Goal: Task Accomplishment & Management: Complete application form

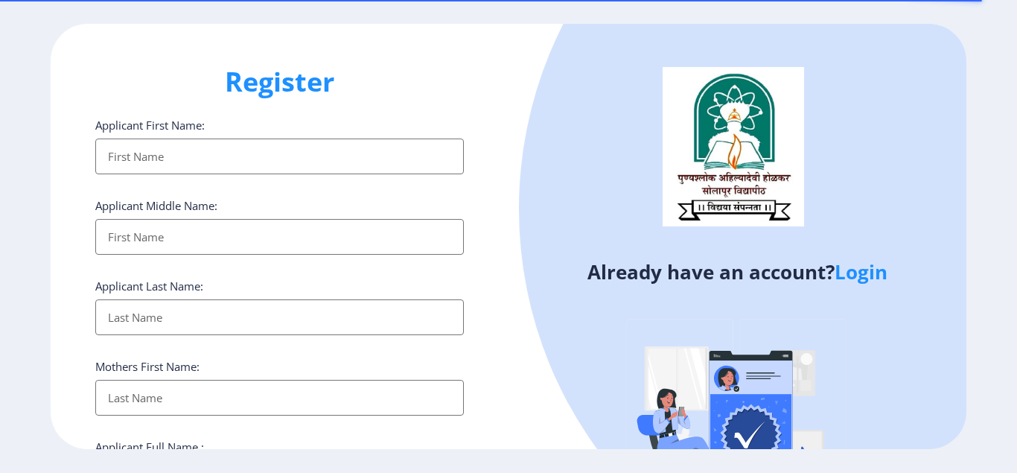
select select
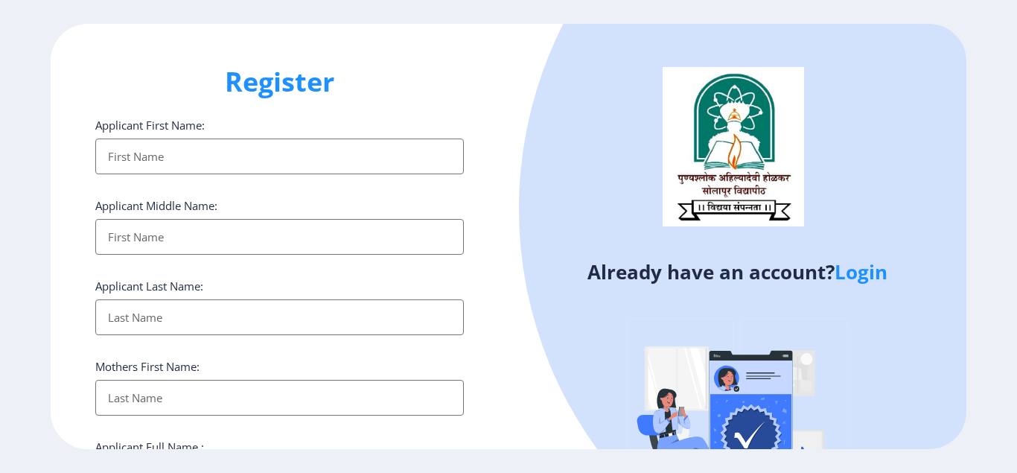
click at [154, 147] on input "Applicant First Name:" at bounding box center [279, 156] width 368 height 36
click at [365, 238] on input "Applicant First Name:" at bounding box center [279, 237] width 368 height 36
click at [138, 162] on input "Applicant First Name:" at bounding box center [279, 156] width 368 height 36
type input "[PERSON_NAME]"
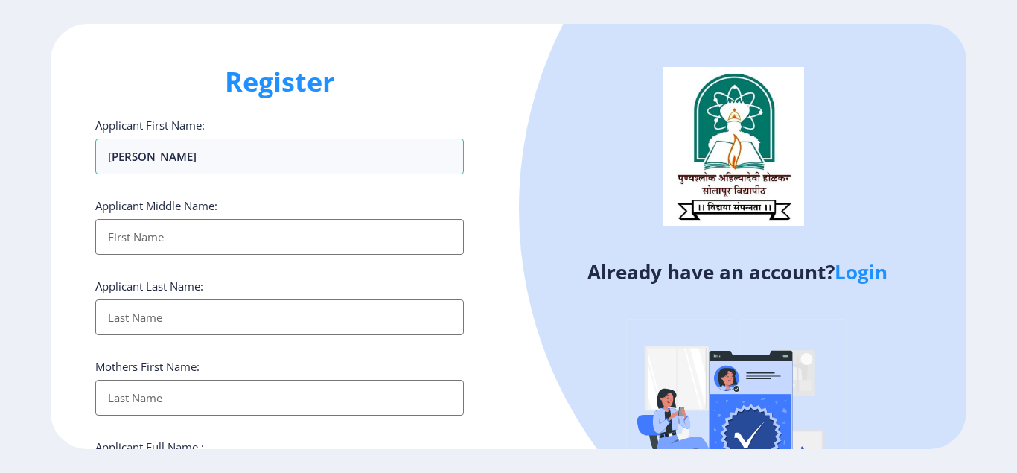
click at [149, 316] on input "Applicant First Name:" at bounding box center [279, 317] width 368 height 36
type input "[PERSON_NAME]"
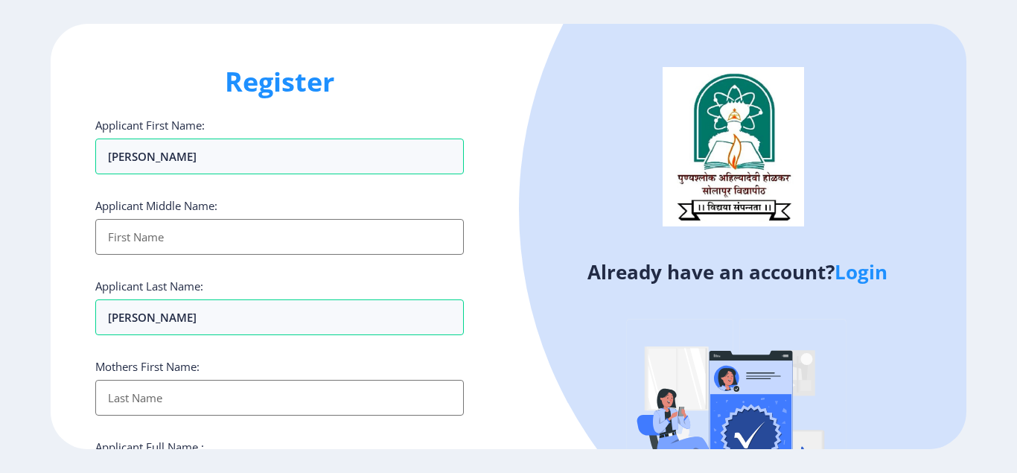
click at [170, 231] on input "Applicant First Name:" at bounding box center [279, 237] width 368 height 36
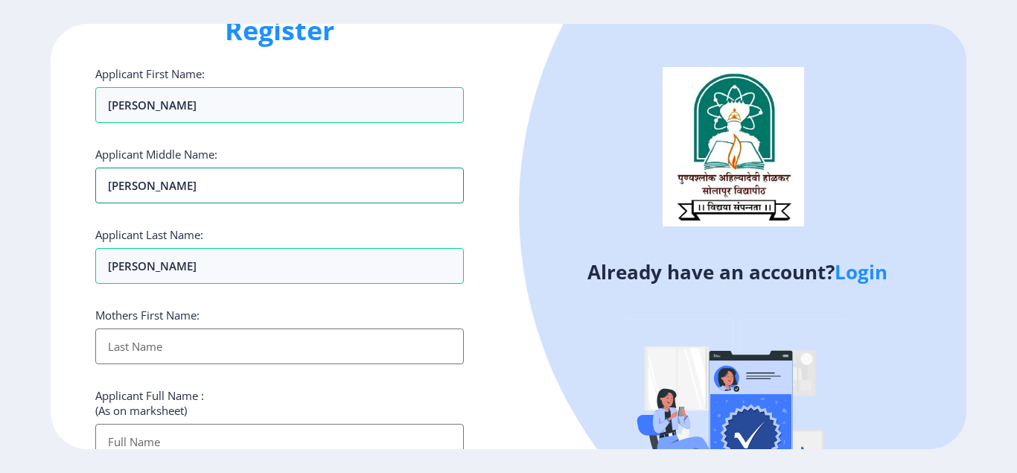
scroll to position [149, 0]
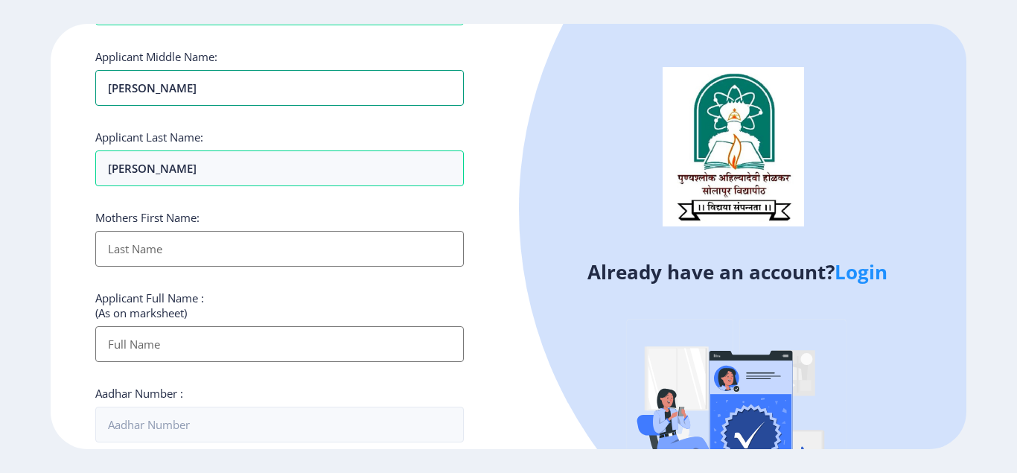
type input "[PERSON_NAME]"
click at [167, 243] on input "Applicant First Name:" at bounding box center [279, 249] width 368 height 36
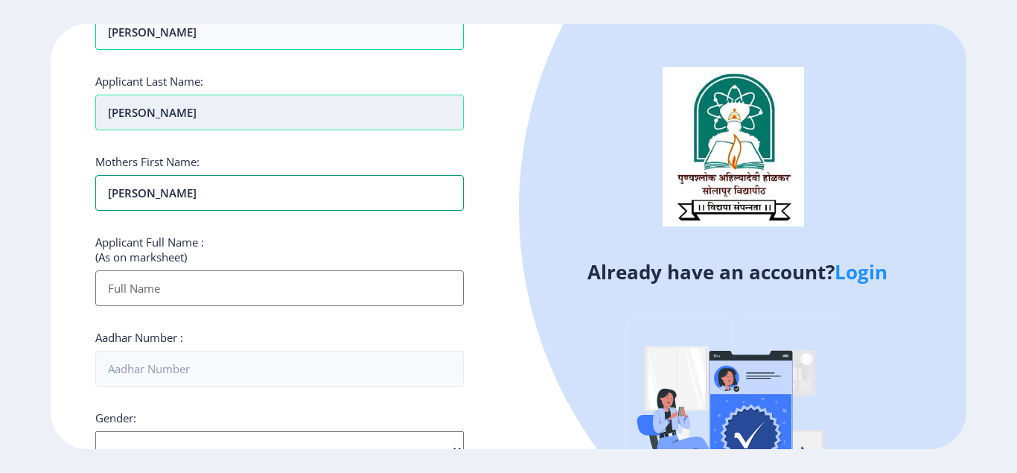
scroll to position [223, 0]
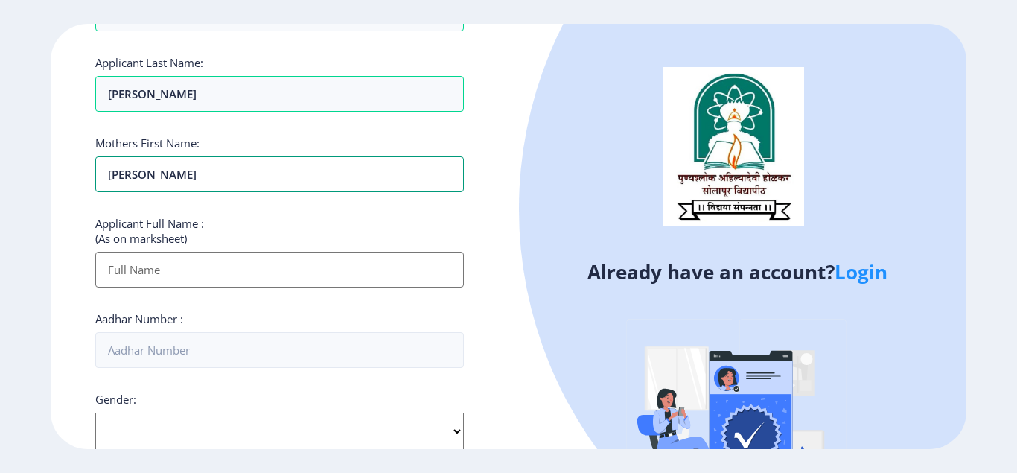
type input "[PERSON_NAME]"
click at [135, 272] on input "Applicant First Name:" at bounding box center [279, 270] width 368 height 36
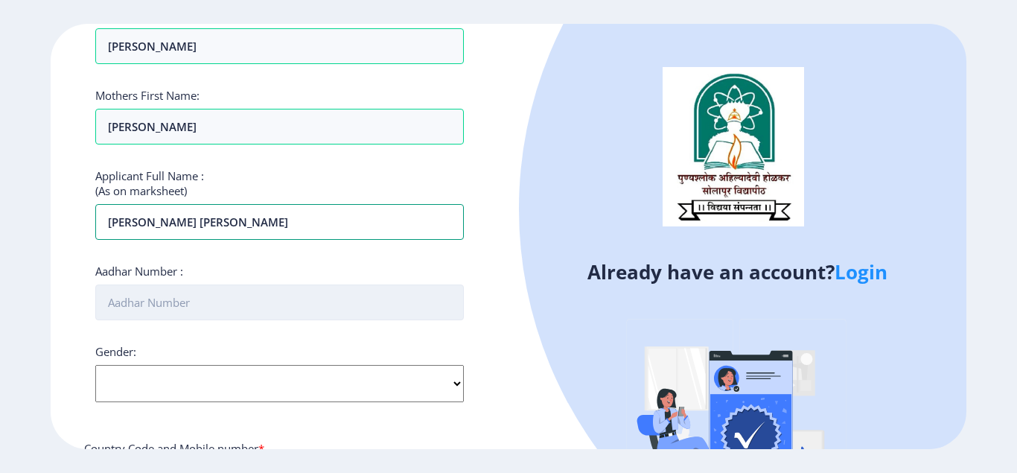
scroll to position [298, 0]
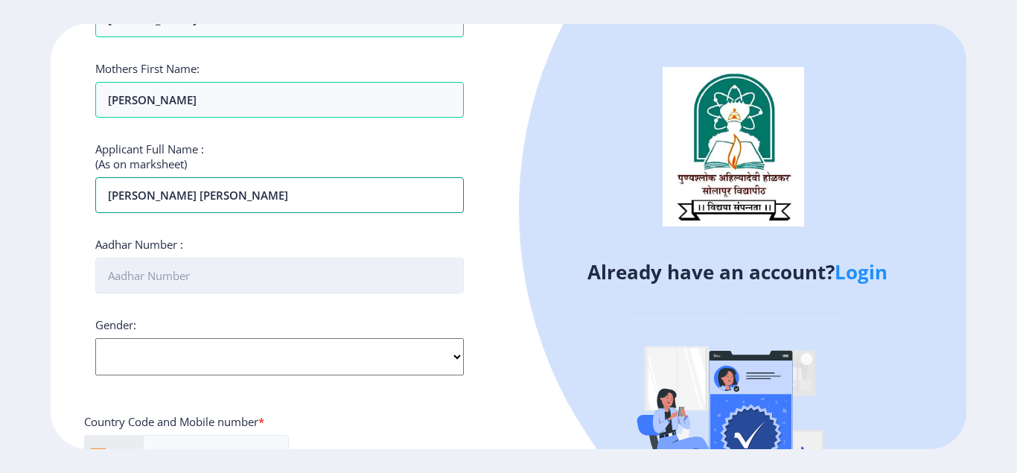
type input "[PERSON_NAME] [PERSON_NAME]"
click at [122, 281] on input "Aadhar Number :" at bounding box center [279, 275] width 368 height 36
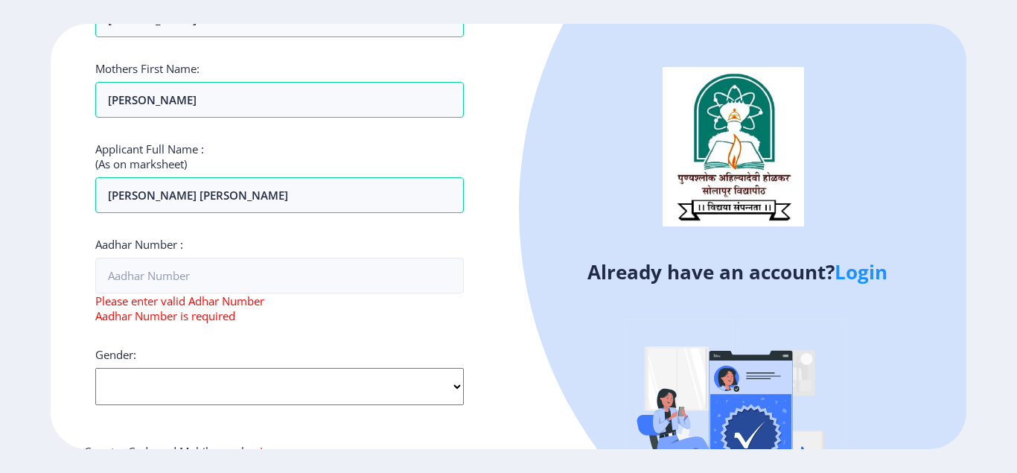
click at [143, 357] on div "Gender: Select Gender [DEMOGRAPHIC_DATA] [DEMOGRAPHIC_DATA] Other" at bounding box center [279, 376] width 368 height 58
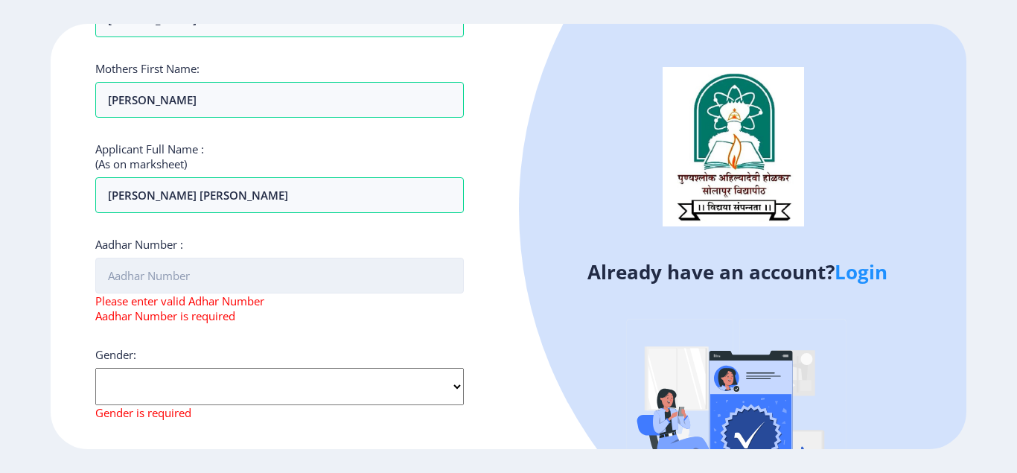
click at [144, 274] on input "Aadhar Number :" at bounding box center [279, 275] width 368 height 36
type input "9"
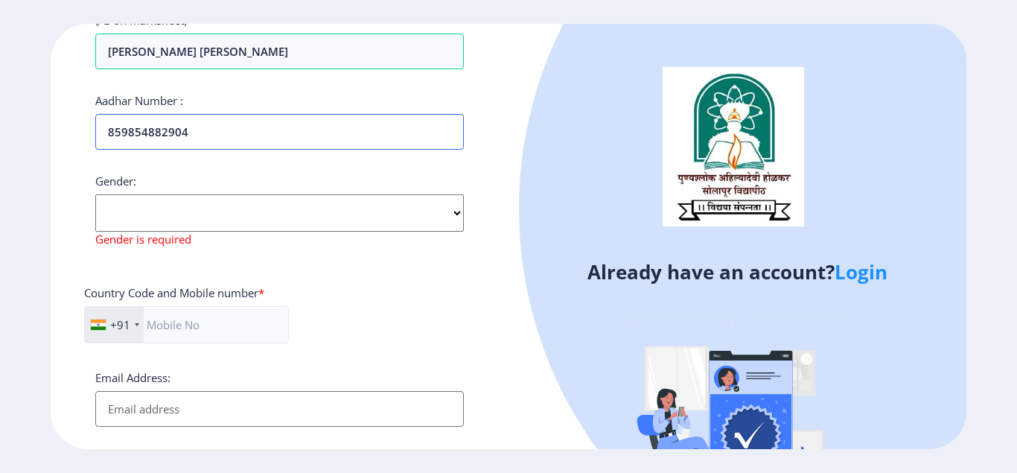
scroll to position [446, 0]
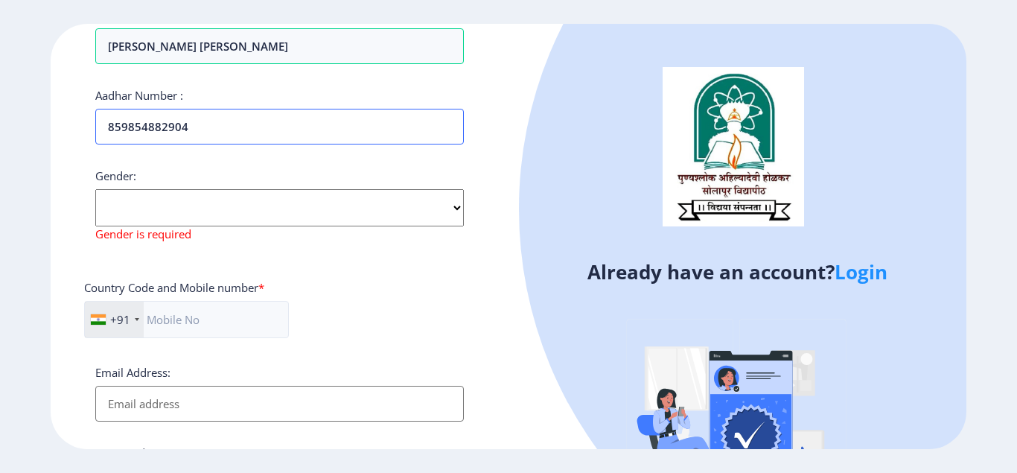
type input "859854882904"
click at [138, 216] on select "Select Gender [DEMOGRAPHIC_DATA] [DEMOGRAPHIC_DATA] Other" at bounding box center [279, 207] width 368 height 37
select select "[DEMOGRAPHIC_DATA]"
click at [95, 189] on select "Select Gender [DEMOGRAPHIC_DATA] [DEMOGRAPHIC_DATA] Other" at bounding box center [279, 207] width 368 height 37
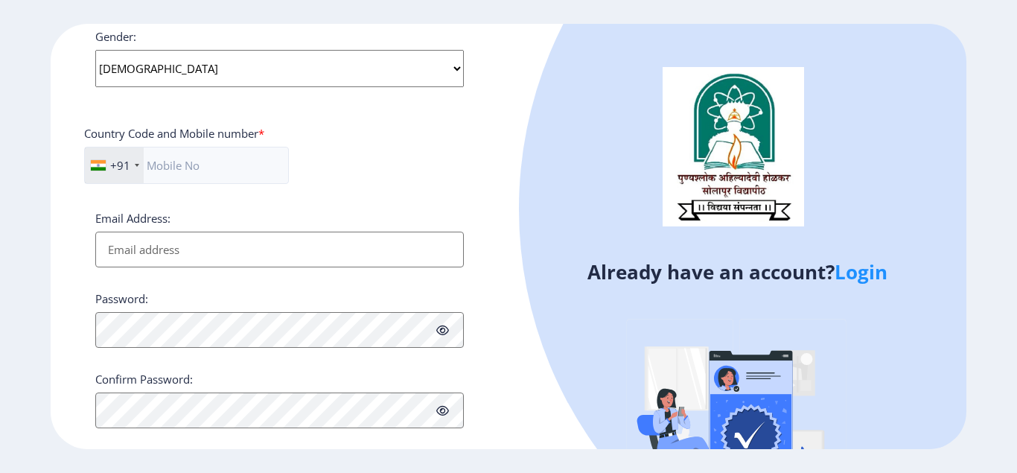
scroll to position [595, 0]
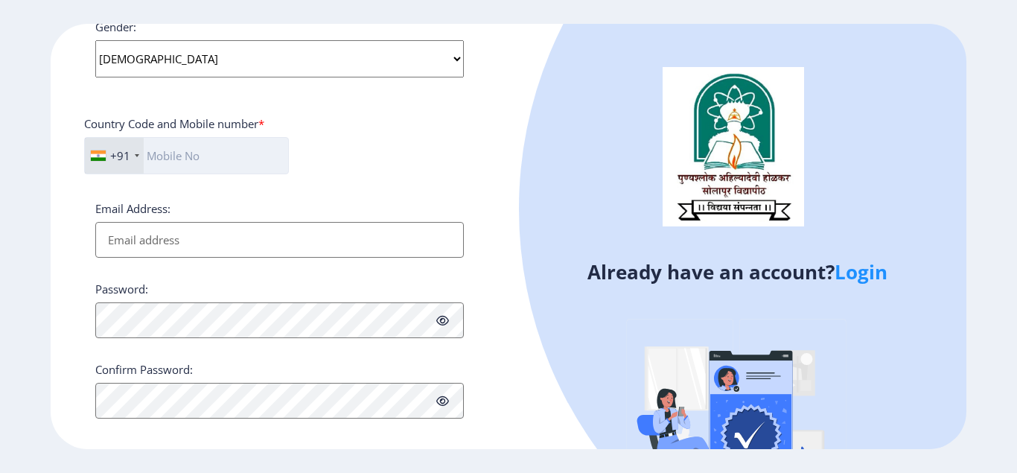
click at [163, 158] on input "text" at bounding box center [186, 155] width 205 height 37
type input "9657812913"
click at [137, 239] on input "Email Address:" at bounding box center [279, 240] width 368 height 36
type input "[EMAIL_ADDRESS][DOMAIN_NAME]"
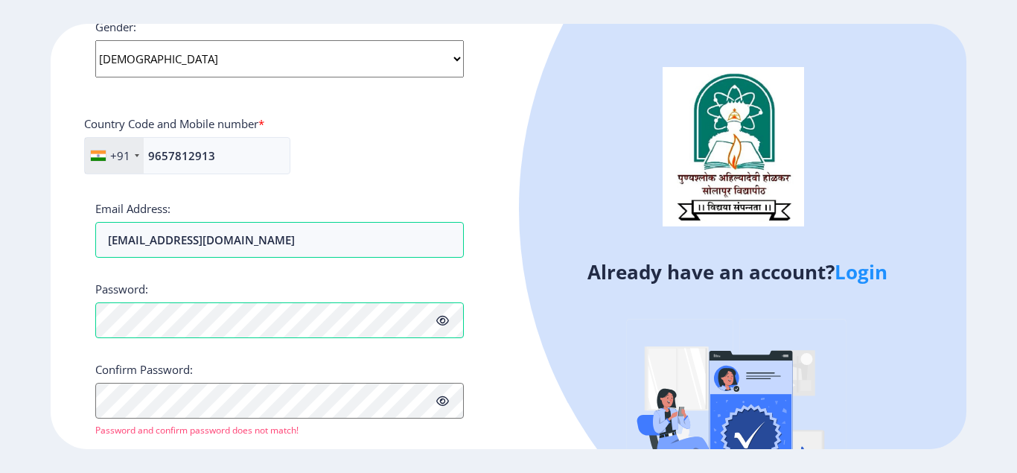
click at [444, 324] on icon at bounding box center [442, 320] width 13 height 11
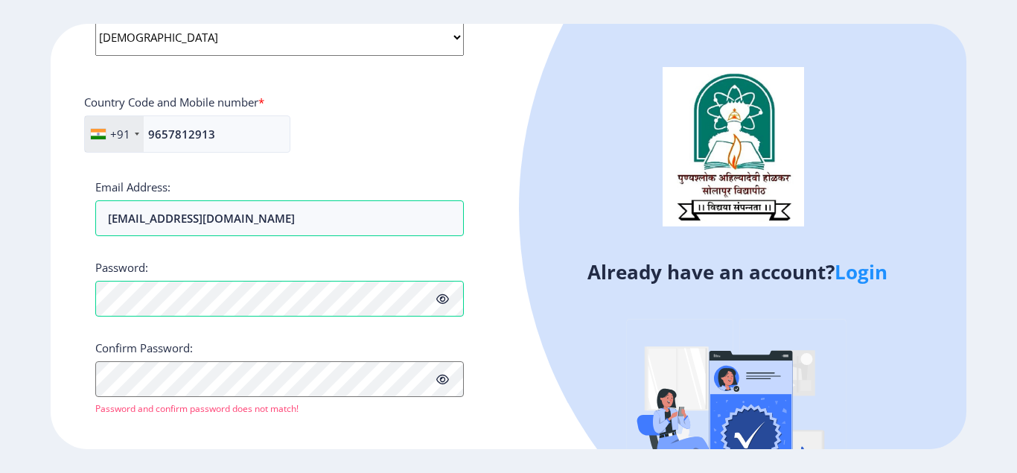
scroll to position [628, 0]
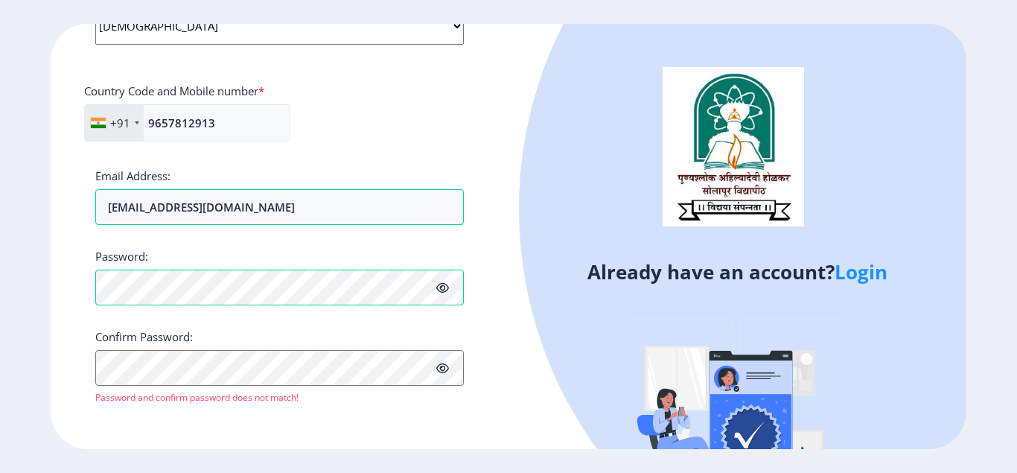
click at [445, 287] on icon at bounding box center [442, 287] width 13 height 11
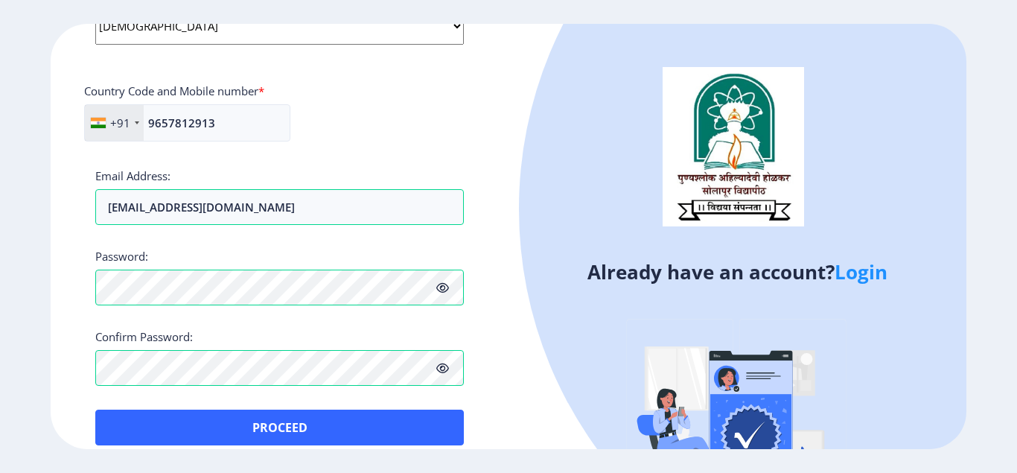
click at [444, 289] on icon at bounding box center [442, 287] width 13 height 11
click at [442, 285] on icon at bounding box center [442, 287] width 13 height 11
click at [439, 285] on icon at bounding box center [442, 287] width 13 height 11
click at [444, 368] on icon at bounding box center [442, 367] width 13 height 11
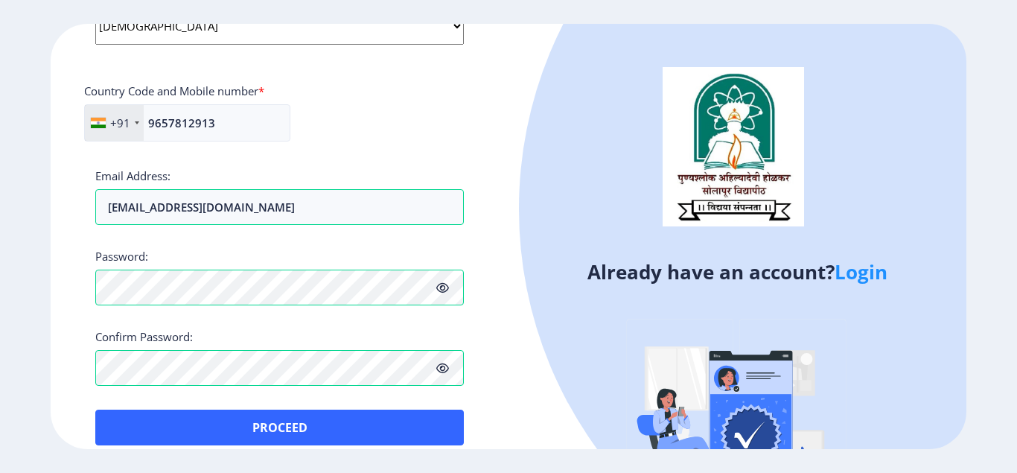
click at [443, 285] on icon at bounding box center [442, 287] width 13 height 11
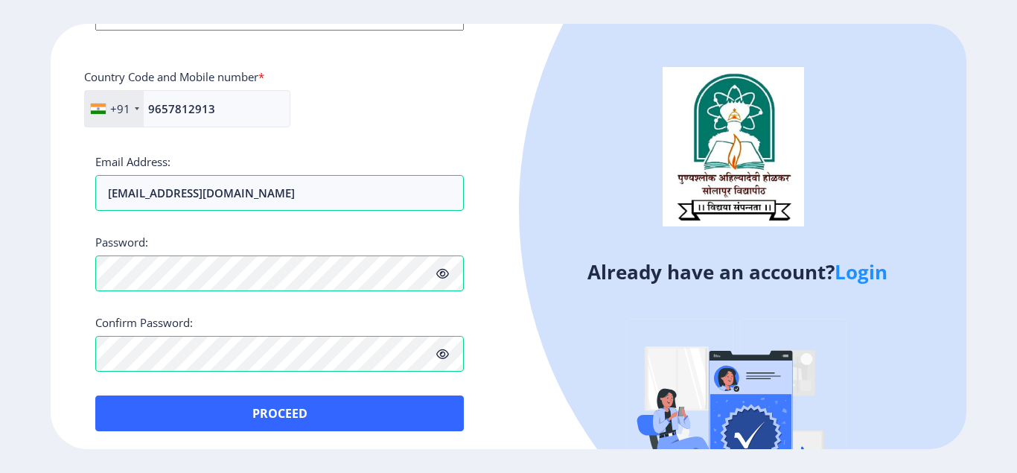
scroll to position [646, 0]
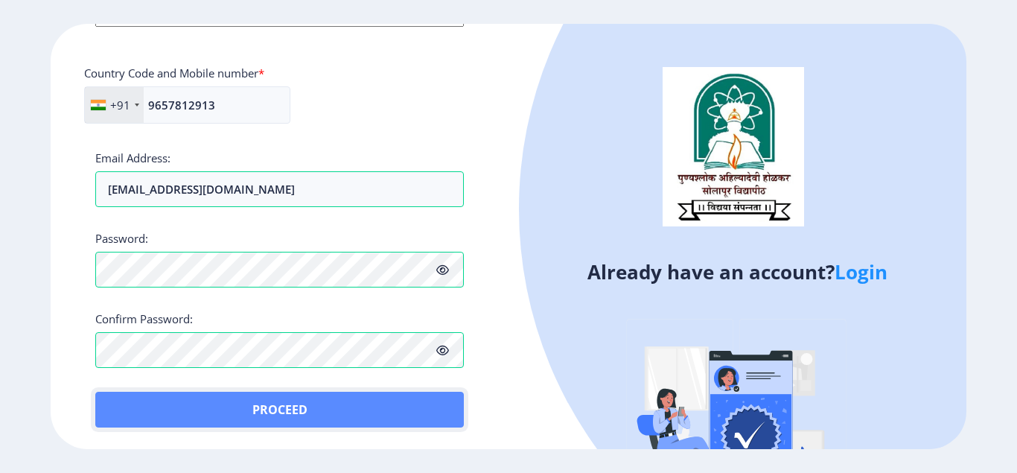
click at [280, 414] on button "Proceed" at bounding box center [279, 409] width 368 height 36
